Goal: Information Seeking & Learning: Learn about a topic

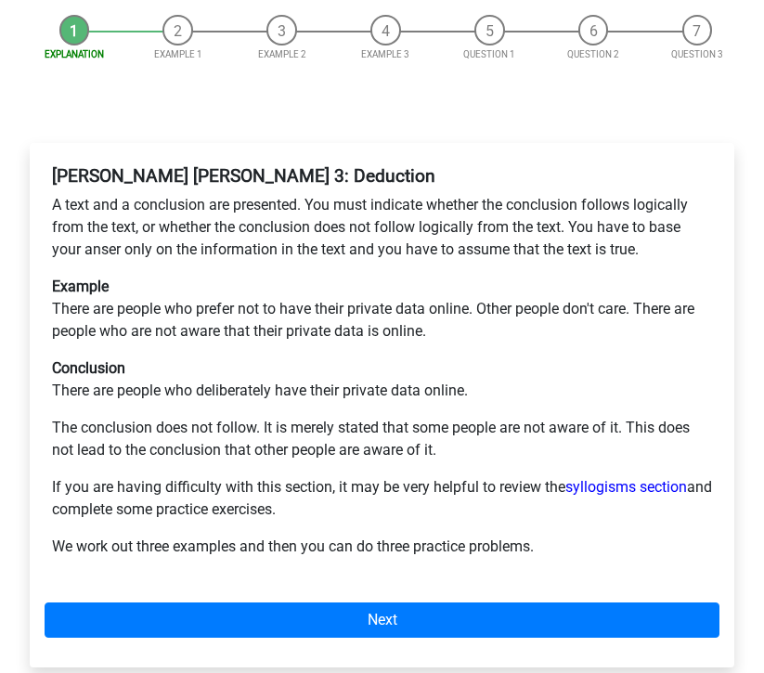
scroll to position [259, 0]
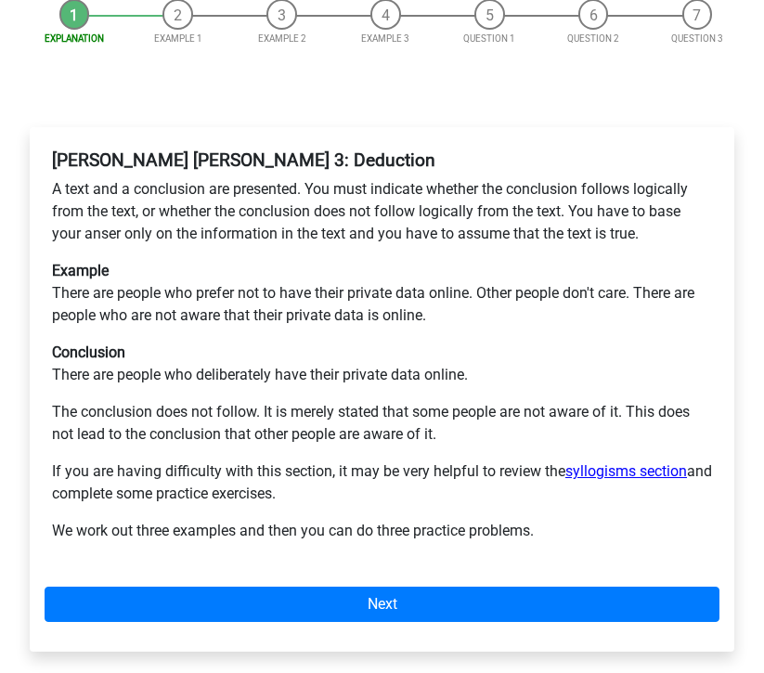
click at [608, 462] on link "syllogisms section" at bounding box center [626, 471] width 122 height 18
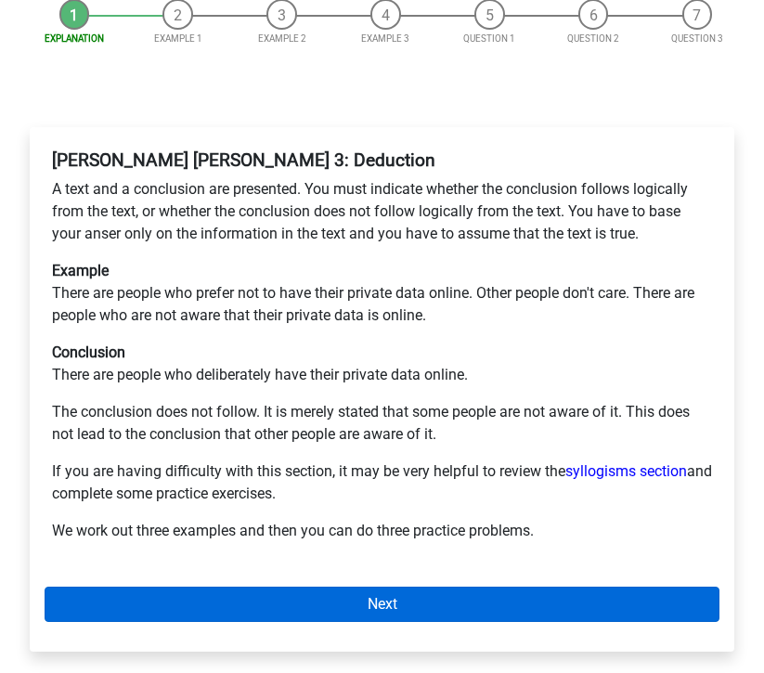
click at [406, 587] on link "Next" at bounding box center [382, 604] width 675 height 35
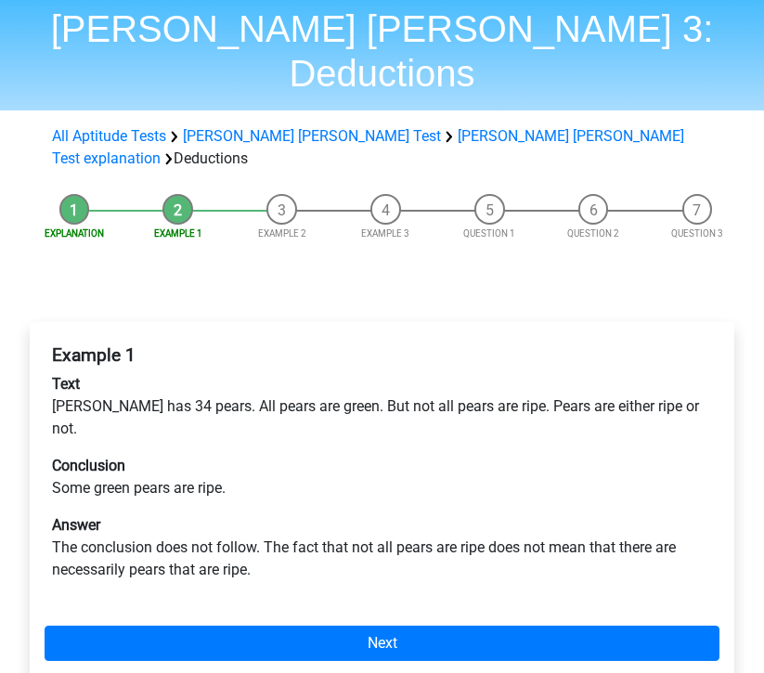
scroll to position [115, 0]
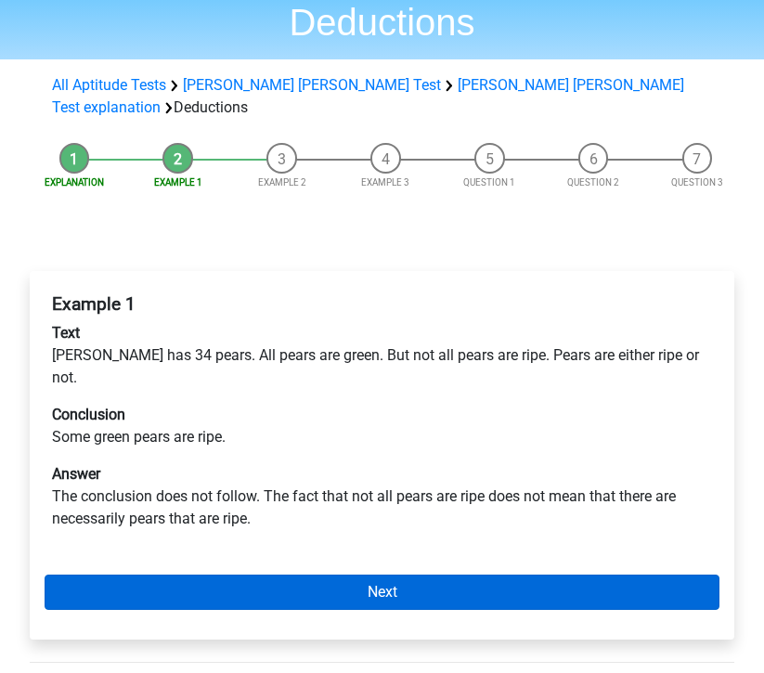
click at [457, 574] on link "Next" at bounding box center [382, 591] width 675 height 35
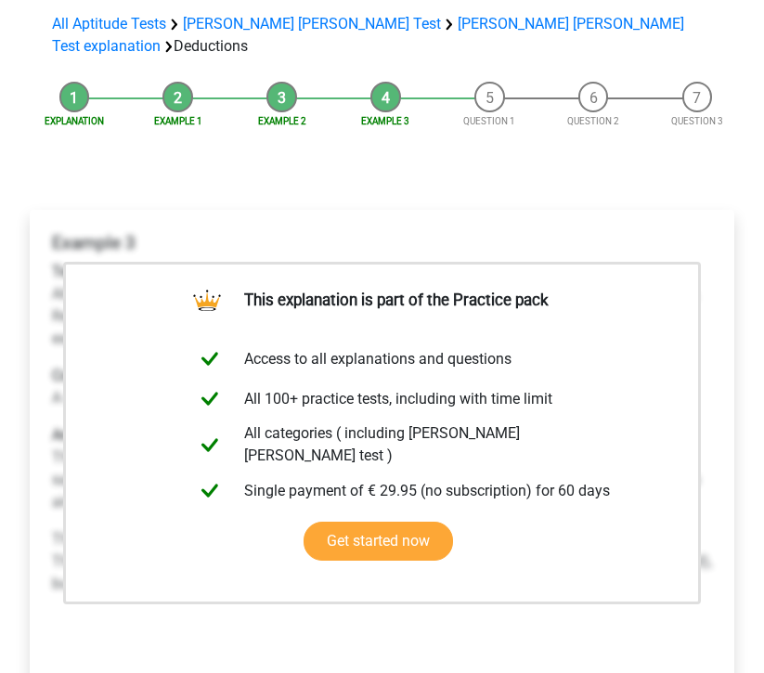
scroll to position [180, 0]
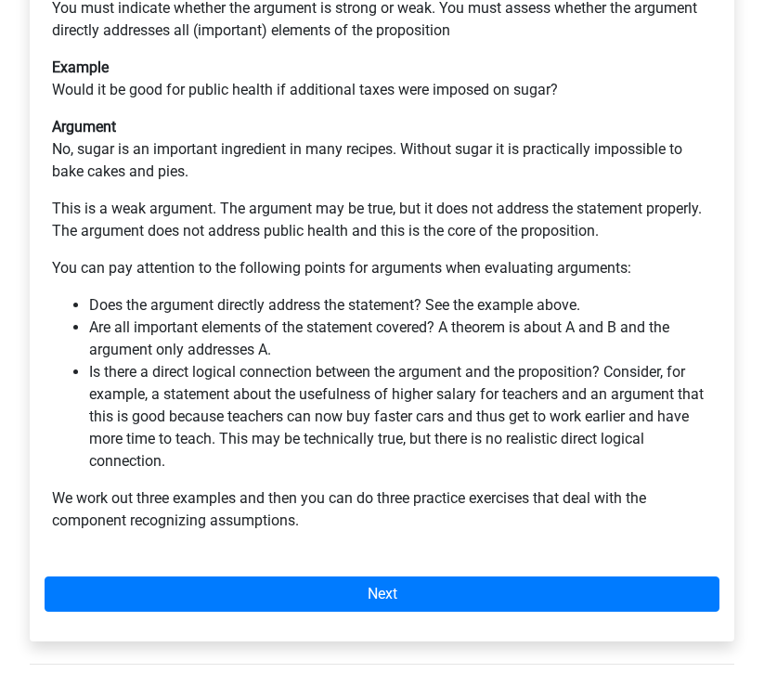
scroll to position [463, 0]
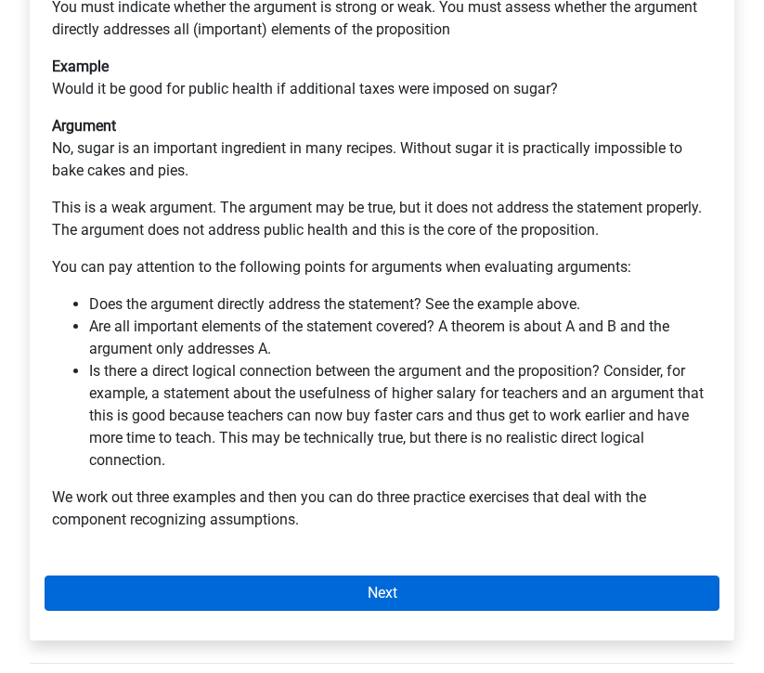
click at [230, 575] on link "Next" at bounding box center [382, 592] width 675 height 35
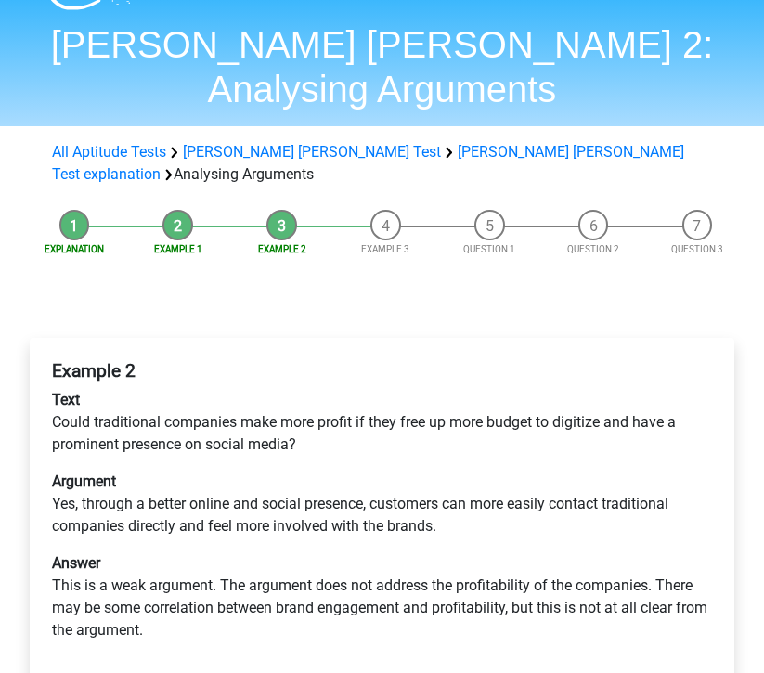
scroll to position [58, 0]
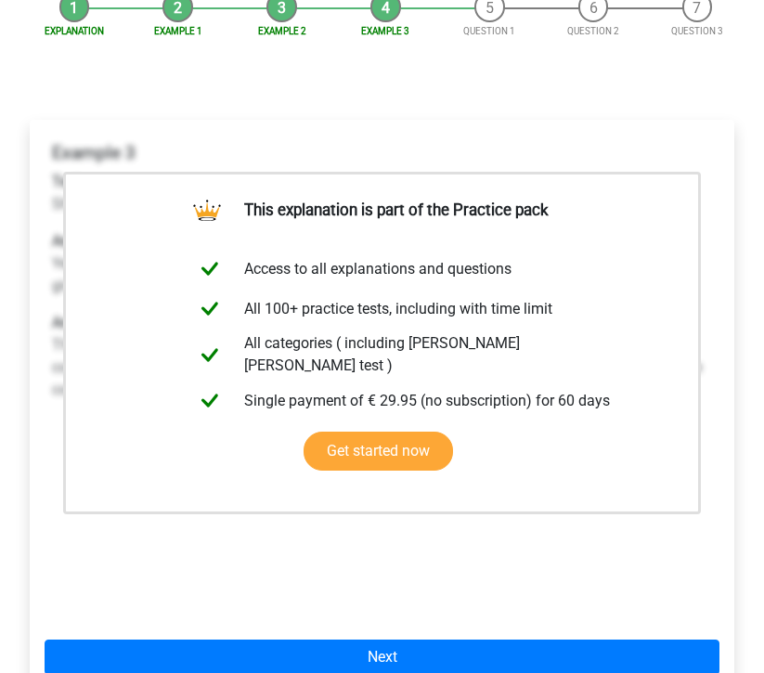
scroll to position [268, 0]
